Goal: Obtain resource: Download file/media

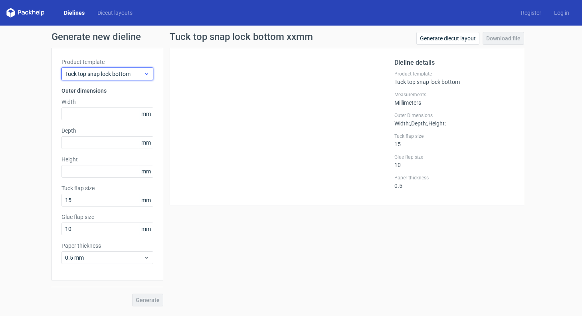
click at [128, 71] on span "Tuck top snap lock bottom" at bounding box center [104, 74] width 79 height 8
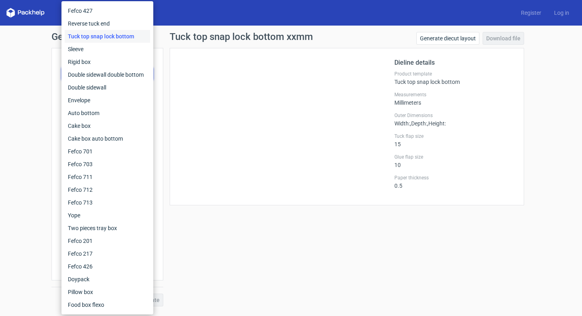
click at [124, 35] on div "Tuck top snap lock bottom" at bounding box center [107, 36] width 85 height 13
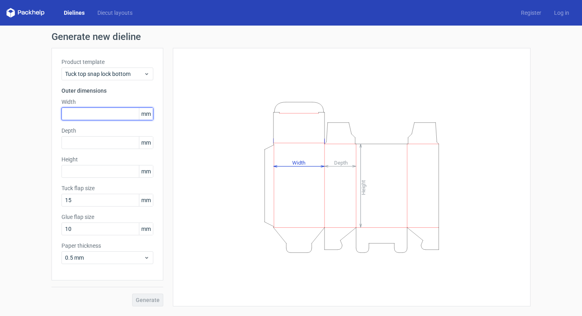
click at [109, 114] on input "text" at bounding box center [108, 113] width 92 height 13
type input "109"
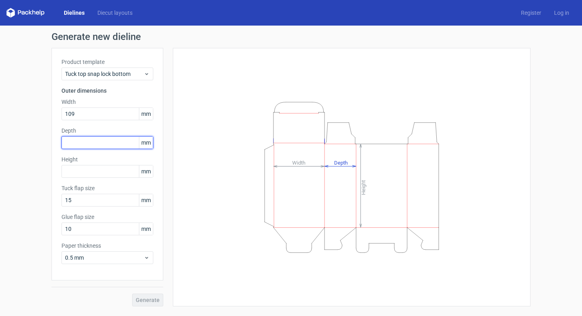
click at [100, 139] on input "text" at bounding box center [108, 142] width 92 height 13
type input "144"
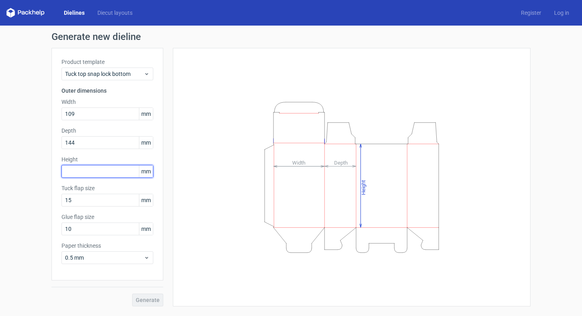
click at [101, 175] on input "text" at bounding box center [108, 171] width 92 height 13
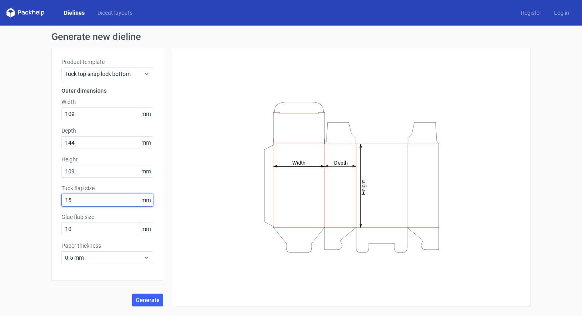
click at [102, 197] on input "15" at bounding box center [108, 200] width 92 height 13
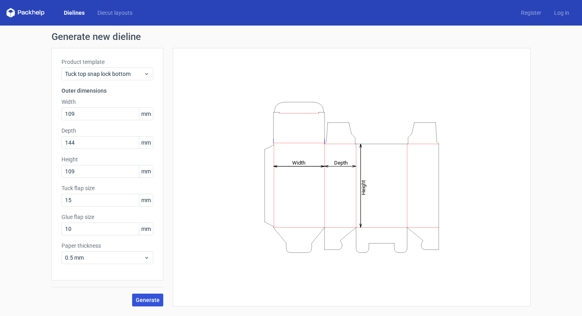
click at [151, 301] on span "Generate" at bounding box center [148, 300] width 24 height 6
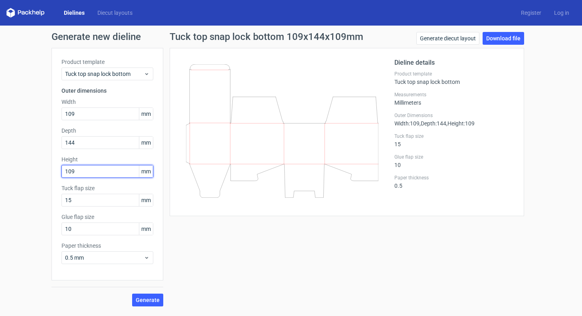
drag, startPoint x: 92, startPoint y: 168, endPoint x: 34, endPoint y: 172, distance: 58.0
click at [34, 172] on div "Generate new dieline Product template Tuck top snap lock bottom Outer dimension…" at bounding box center [291, 169] width 582 height 287
type input "144"
drag, startPoint x: 80, startPoint y: 144, endPoint x: 37, endPoint y: 145, distance: 42.8
click at [37, 145] on div "Generate new dieline Product template Tuck top snap lock bottom Outer dimension…" at bounding box center [291, 169] width 582 height 287
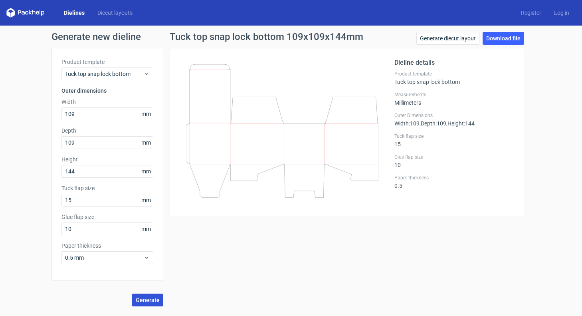
click at [149, 297] on span "Generate" at bounding box center [148, 300] width 24 height 6
click at [518, 36] on link "Download file" at bounding box center [504, 38] width 42 height 13
drag, startPoint x: 83, startPoint y: 141, endPoint x: 43, endPoint y: 141, distance: 39.9
click at [43, 141] on div "Generate new dieline Product template Tuck top snap lock bottom Outer dimension…" at bounding box center [291, 169] width 582 height 287
type input "114"
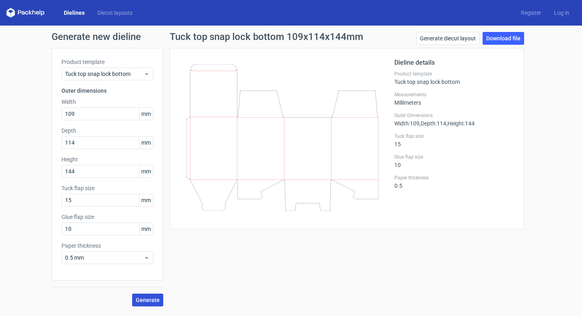
click at [160, 300] on button "Generate" at bounding box center [147, 300] width 31 height 13
click at [502, 33] on link "Download file" at bounding box center [504, 38] width 42 height 13
